Goal: Task Accomplishment & Management: Manage account settings

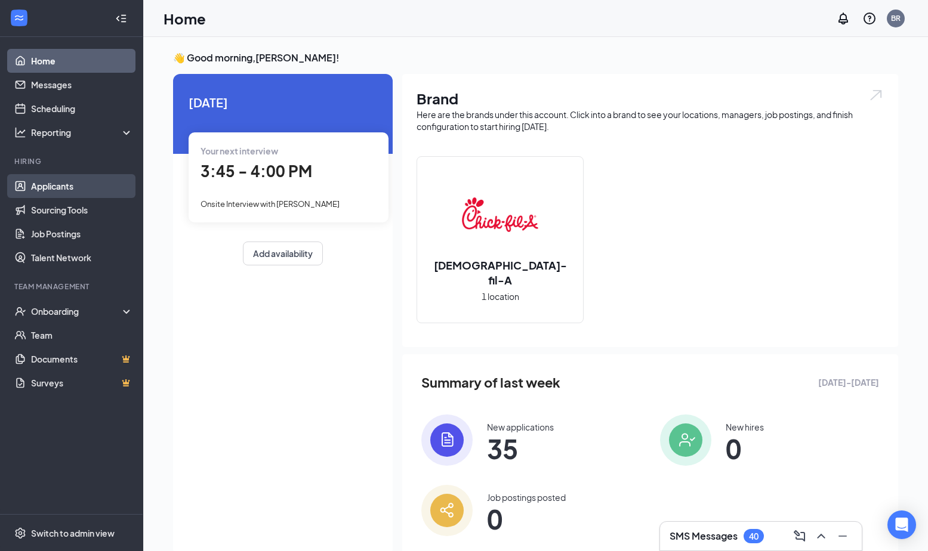
click at [59, 190] on link "Applicants" at bounding box center [82, 186] width 102 height 24
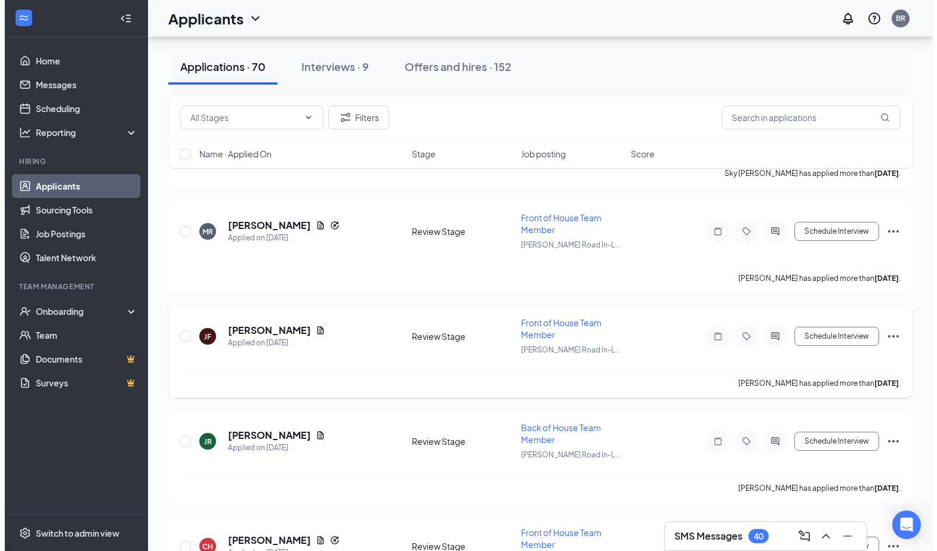
scroll to position [2447, 0]
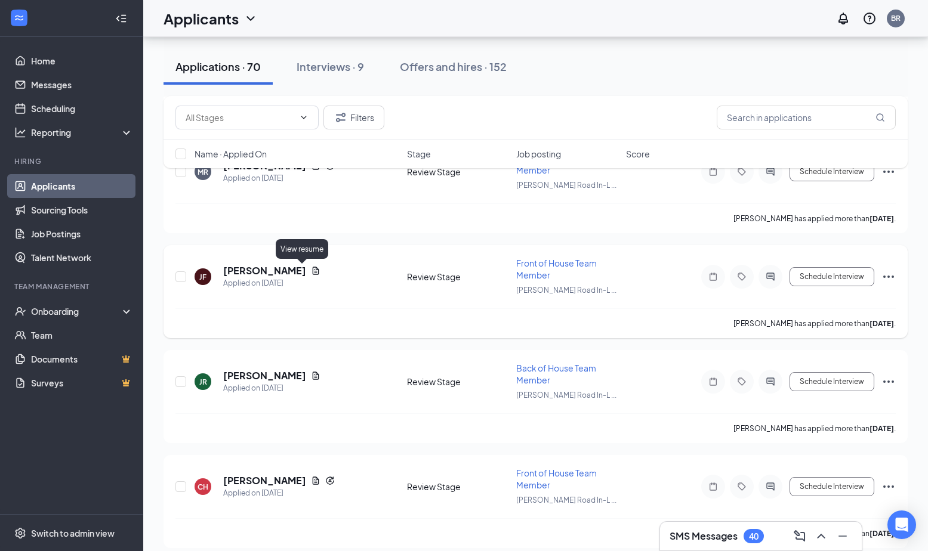
click at [311, 269] on icon "Document" at bounding box center [316, 271] width 10 height 10
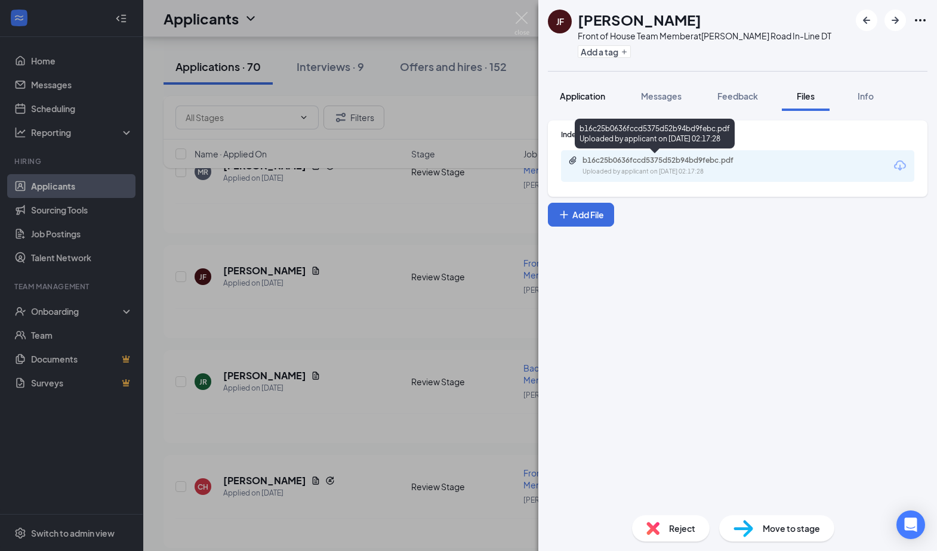
click at [599, 88] on button "Application" at bounding box center [582, 96] width 69 height 30
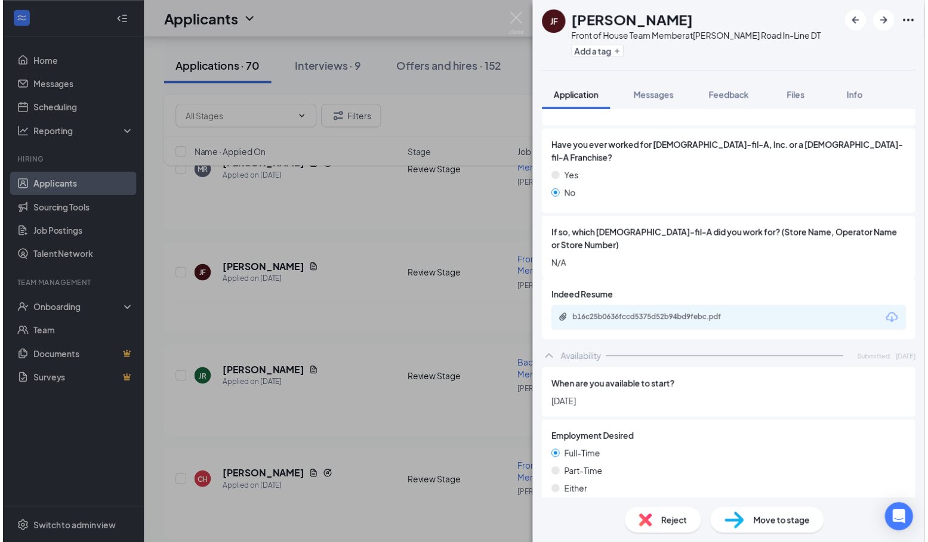
scroll to position [239, 0]
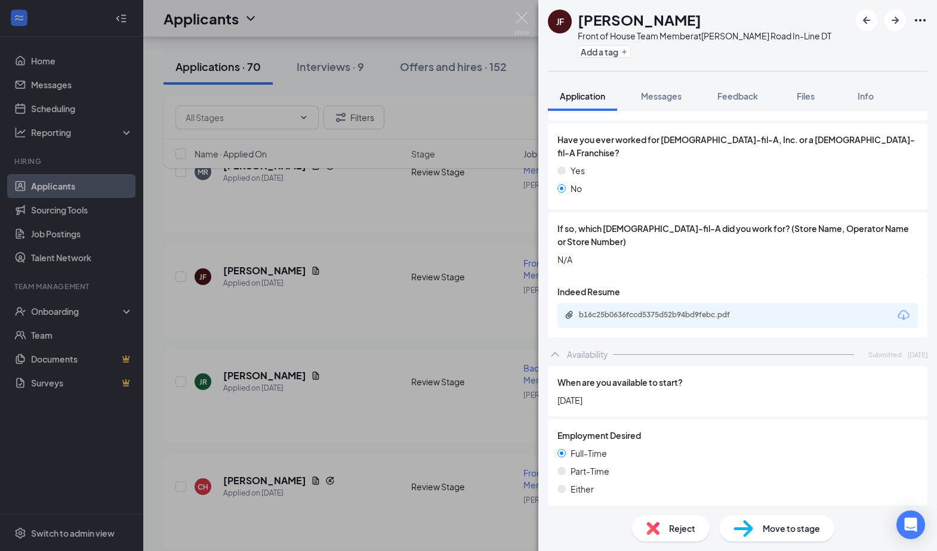
click at [896, 308] on icon "Download" at bounding box center [903, 315] width 14 height 14
click at [619, 51] on button "Add a tag" at bounding box center [604, 51] width 53 height 13
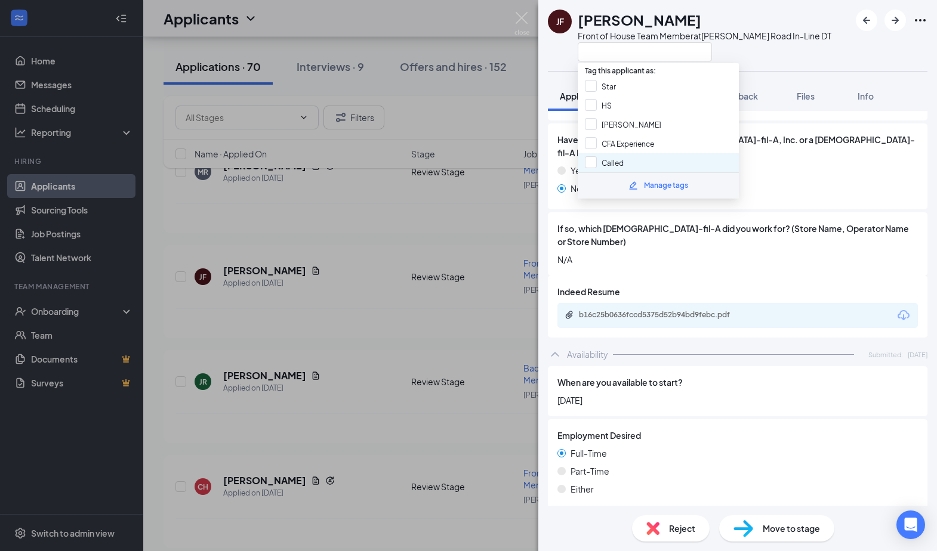
click at [642, 160] on div "Called" at bounding box center [658, 162] width 161 height 19
checkbox input "true"
drag, startPoint x: 514, startPoint y: 79, endPoint x: 614, endPoint y: 205, distance: 160.5
click at [511, 81] on div "[PERSON_NAME] Front of House Team Member at [PERSON_NAME][GEOGRAPHIC_DATA] In-L…" at bounding box center [468, 275] width 937 height 551
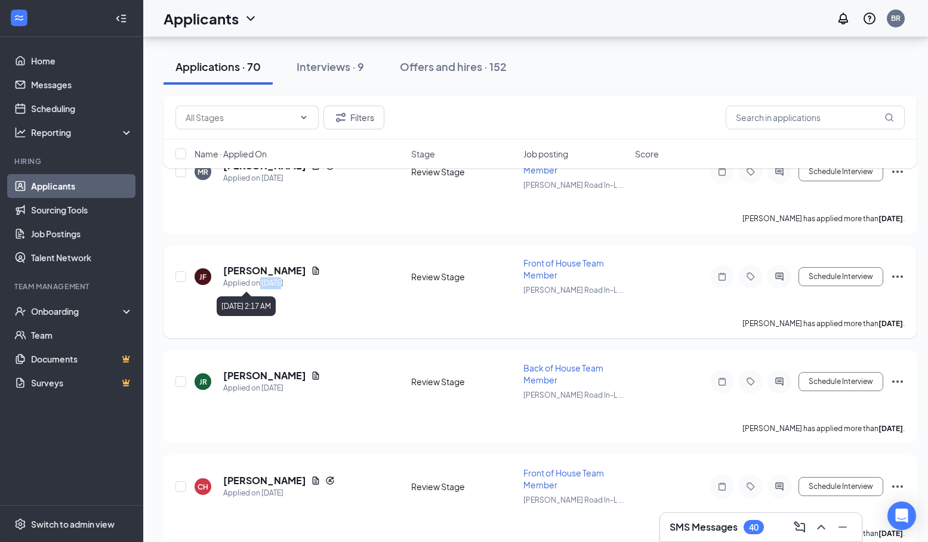
drag, startPoint x: 259, startPoint y: 284, endPoint x: 279, endPoint y: 286, distance: 19.8
click at [279, 286] on div "Applied on [DATE]" at bounding box center [271, 283] width 97 height 12
click at [297, 283] on div "Applied on [DATE]" at bounding box center [271, 283] width 97 height 12
drag, startPoint x: 286, startPoint y: 283, endPoint x: 263, endPoint y: 283, distance: 23.3
click at [263, 283] on div "Applied on [DATE]" at bounding box center [271, 283] width 97 height 12
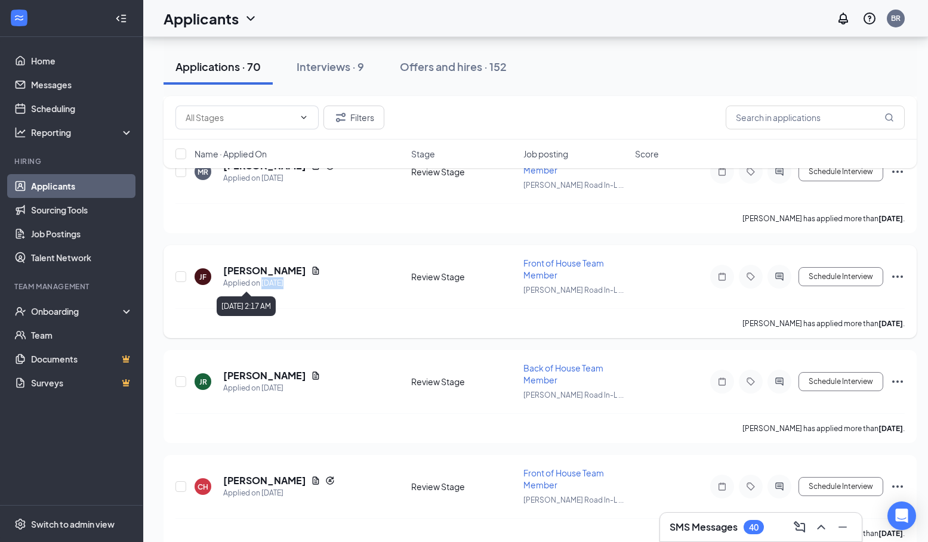
click at [276, 283] on div "Applied on [DATE]" at bounding box center [271, 283] width 97 height 12
drag, startPoint x: 283, startPoint y: 283, endPoint x: 265, endPoint y: 282, distance: 18.6
click at [265, 282] on div "Applied on [DATE]" at bounding box center [271, 283] width 97 height 12
click at [278, 287] on div "Applied on [DATE]" at bounding box center [271, 283] width 97 height 12
drag, startPoint x: 289, startPoint y: 283, endPoint x: 258, endPoint y: 284, distance: 31.0
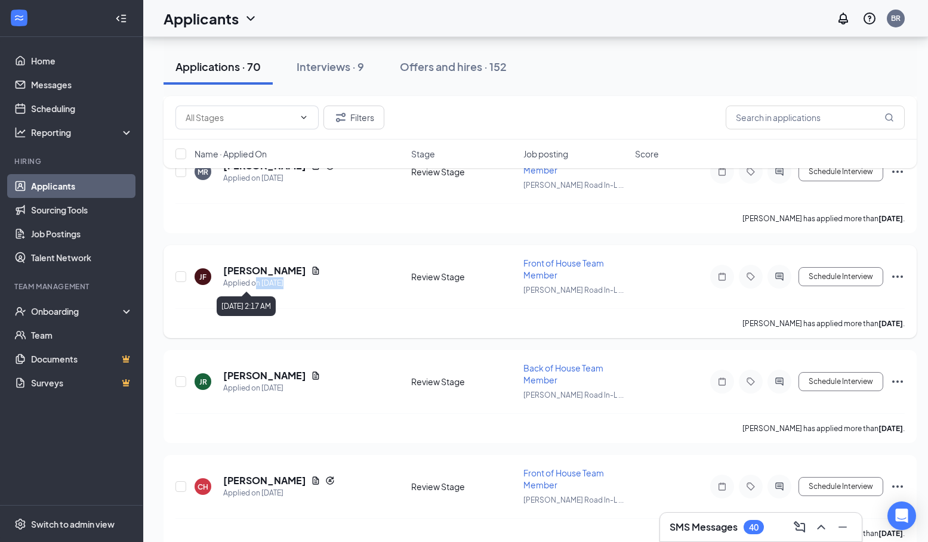
click at [258, 284] on div "Applied on [DATE]" at bounding box center [271, 283] width 97 height 12
click at [274, 283] on div "Applied on [DATE]" at bounding box center [271, 283] width 97 height 12
drag, startPoint x: 282, startPoint y: 283, endPoint x: 261, endPoint y: 283, distance: 20.9
click at [261, 283] on div "Applied on [DATE]" at bounding box center [271, 283] width 97 height 12
click at [277, 284] on div "Applied on [DATE]" at bounding box center [271, 283] width 97 height 12
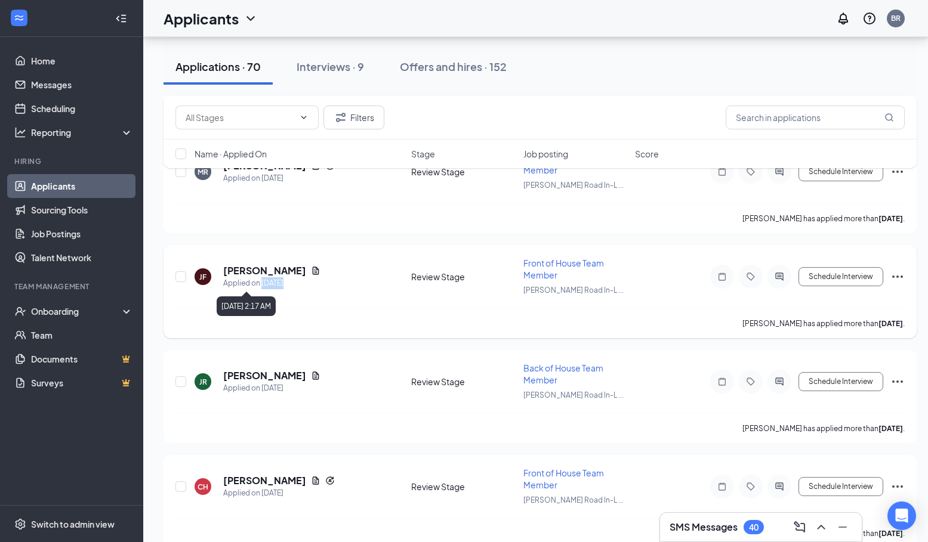
drag, startPoint x: 288, startPoint y: 285, endPoint x: 264, endPoint y: 283, distance: 24.5
click at [264, 283] on div "Applied on [DATE]" at bounding box center [271, 283] width 97 height 12
click at [324, 293] on div "[PERSON_NAME] Applied on [DATE] Review Stage Front of House Team Member [PERSON…" at bounding box center [539, 282] width 729 height 51
click at [244, 277] on div "Applied on [DATE]" at bounding box center [271, 283] width 97 height 12
click at [249, 274] on h5 "[PERSON_NAME]" at bounding box center [264, 270] width 83 height 13
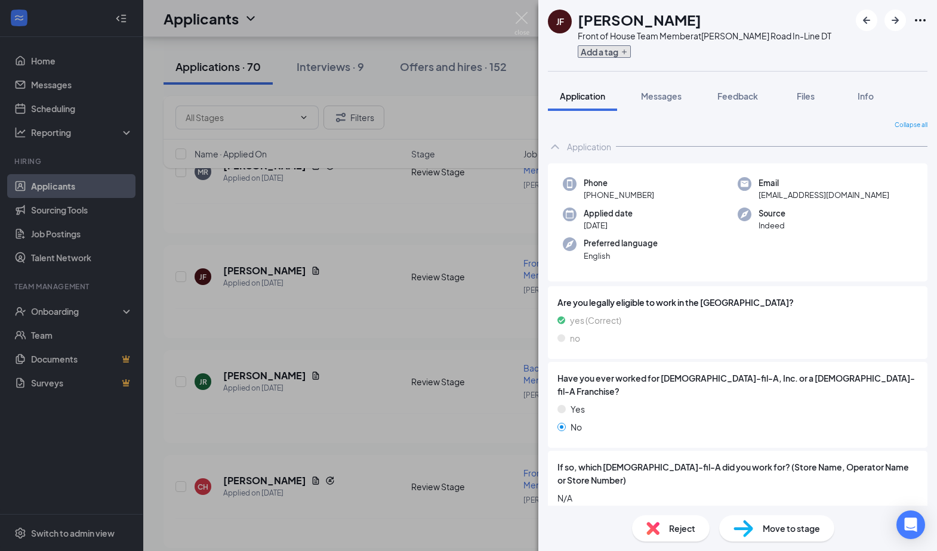
click at [616, 50] on button "Add a tag" at bounding box center [604, 51] width 53 height 13
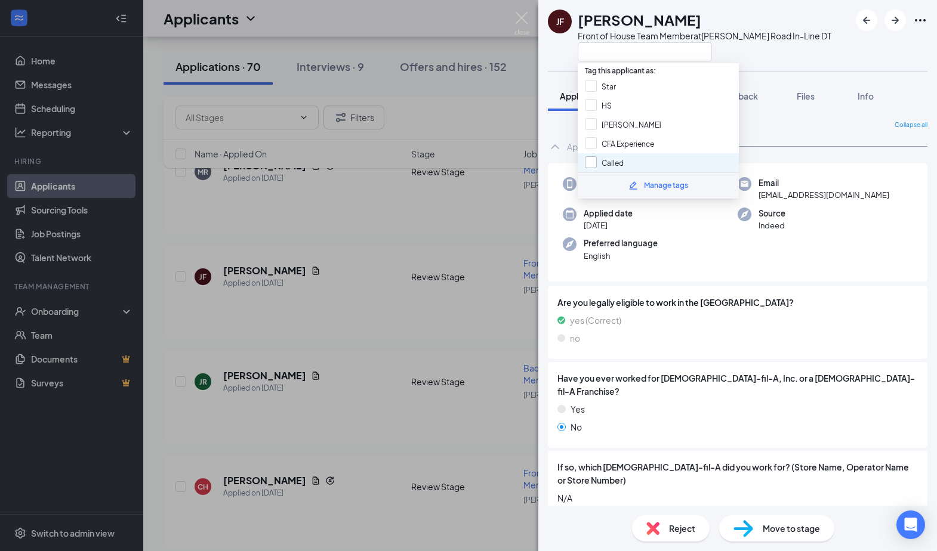
click at [619, 157] on input "Called" at bounding box center [604, 162] width 39 height 13
checkbox input "true"
click at [828, 168] on div "Phone [PHONE_NUMBER] Email [EMAIL_ADDRESS][DOMAIN_NAME] Applied date [DATE] Sou…" at bounding box center [738, 222] width 380 height 119
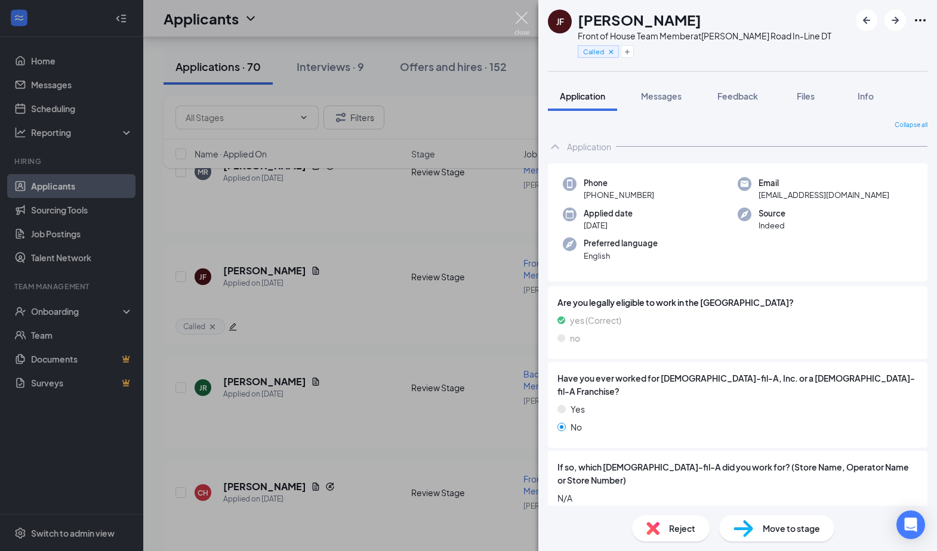
click at [521, 16] on img at bounding box center [521, 23] width 15 height 23
